Goal: Information Seeking & Learning: Learn about a topic

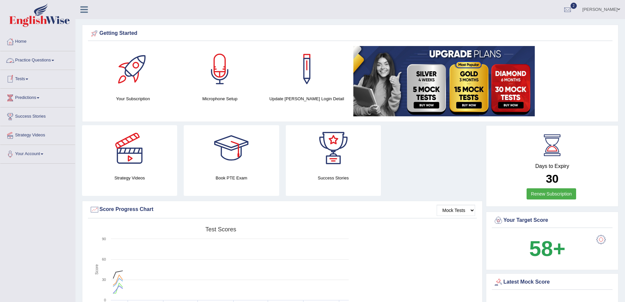
click at [37, 59] on link "Practice Questions" at bounding box center [37, 59] width 75 height 16
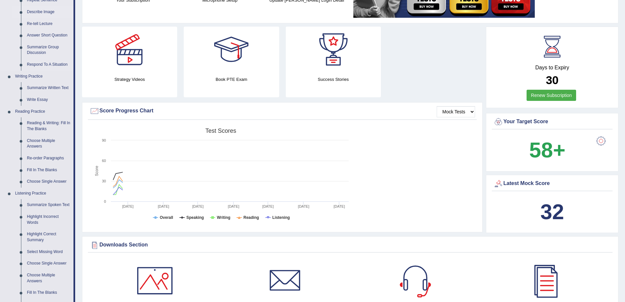
scroll to position [131, 0]
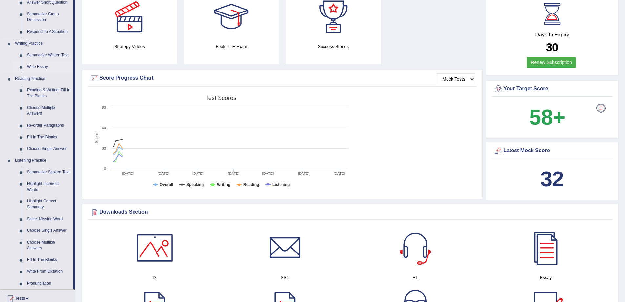
click at [43, 66] on link "Write Essay" at bounding box center [49, 67] width 50 height 12
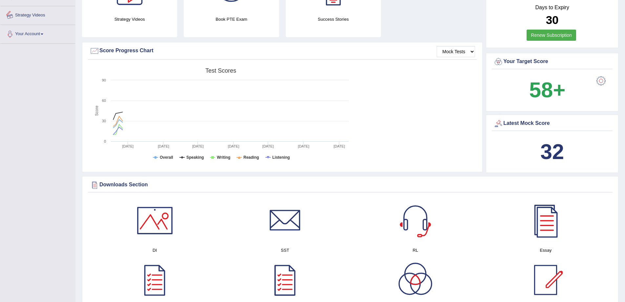
scroll to position [172, 0]
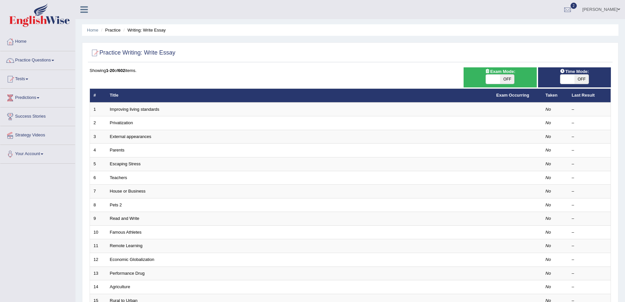
click at [583, 79] on span "OFF" at bounding box center [582, 78] width 14 height 9
checkbox input "true"
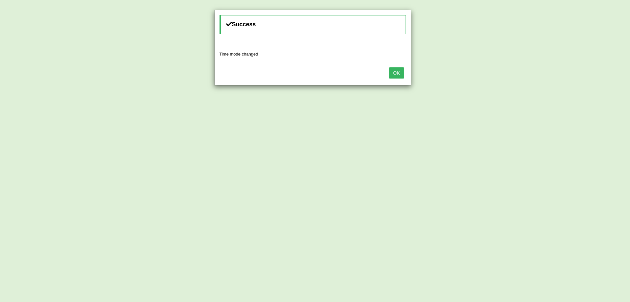
click at [395, 74] on button "OK" at bounding box center [396, 72] width 15 height 11
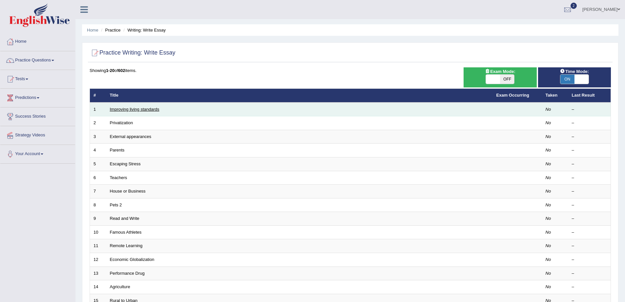
click at [137, 110] on link "Improving living standards" at bounding box center [135, 109] width 50 height 5
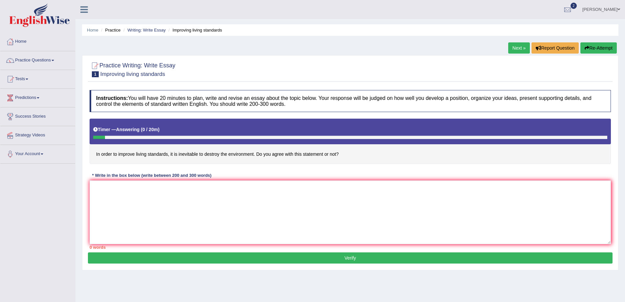
scroll to position [43, 0]
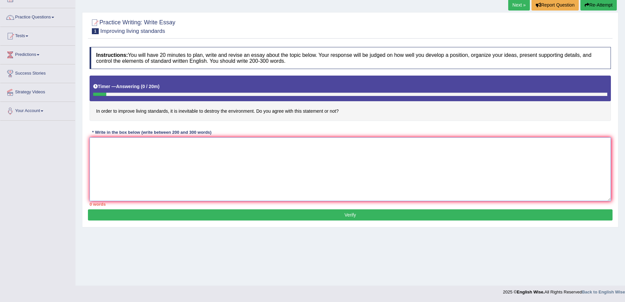
click at [163, 158] on textarea at bounding box center [350, 169] width 521 height 64
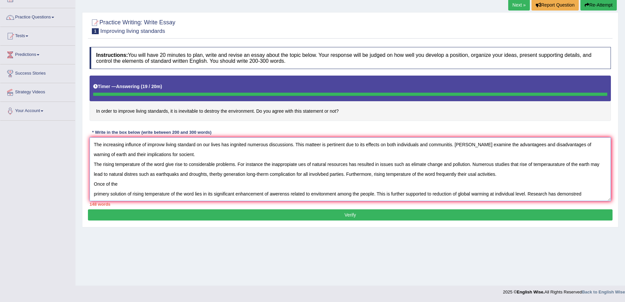
type textarea "The increasing influnce of improvw living standard on our lives has ingnited nu…"
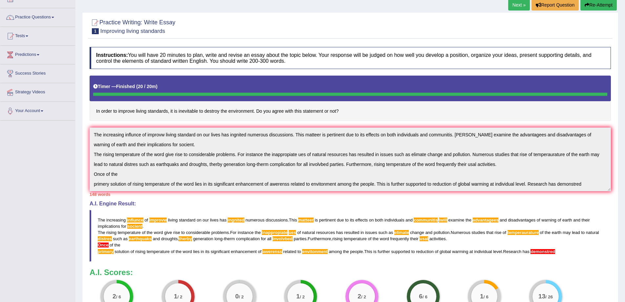
scroll to position [127, 0]
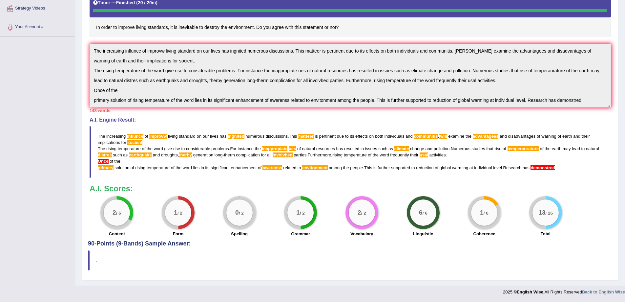
drag, startPoint x: 472, startPoint y: 234, endPoint x: 495, endPoint y: 233, distance: 22.3
click at [495, 233] on div "Coherence" at bounding box center [484, 234] width 55 height 8
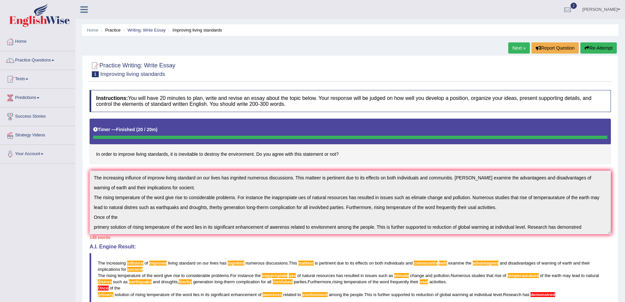
click at [599, 49] on button "Re-Attempt" at bounding box center [599, 47] width 36 height 11
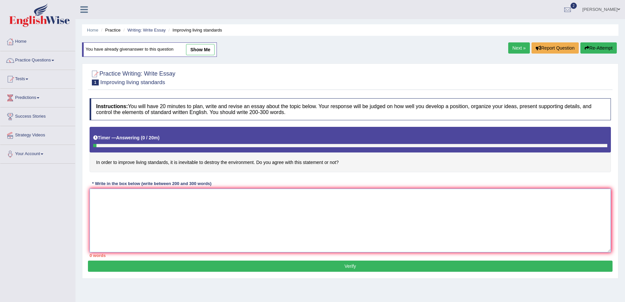
click at [105, 198] on textarea at bounding box center [350, 220] width 521 height 64
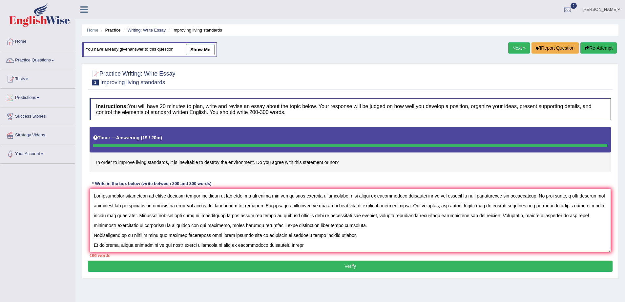
type textarea "The increasing influeance of rising improve living standards of the world on ou…"
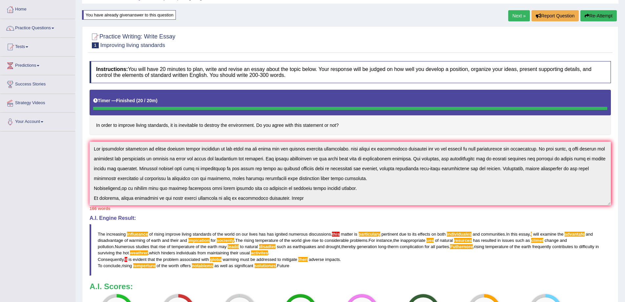
scroll to position [131, 0]
